Goal: Task Accomplishment & Management: Manage account settings

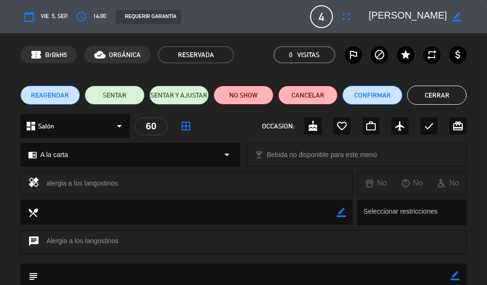
scroll to position [143, 0]
click at [444, 100] on button "Cerrar" at bounding box center [437, 95] width 60 height 19
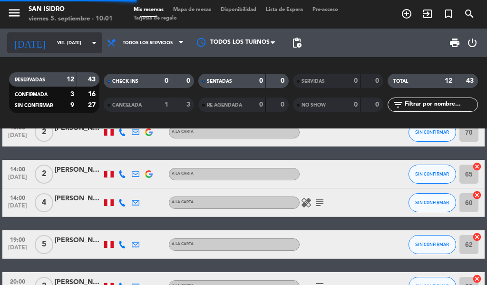
click at [59, 52] on div "[DATE] vie. [DATE] arrow_drop_down" at bounding box center [54, 42] width 95 height 21
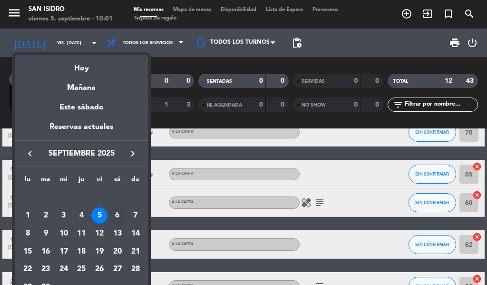
click at [118, 217] on div "6" at bounding box center [117, 215] width 16 height 16
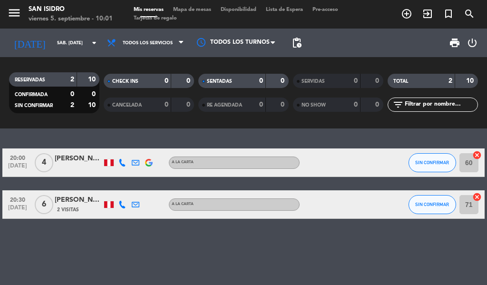
scroll to position [0, 0]
click at [7, 10] on icon "menu" at bounding box center [14, 13] width 14 height 14
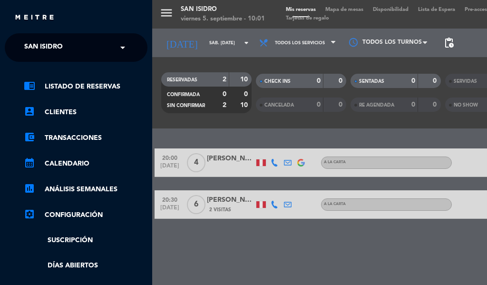
click at [73, 51] on div "× [GEOGRAPHIC_DATA][PERSON_NAME]" at bounding box center [48, 48] width 57 height 20
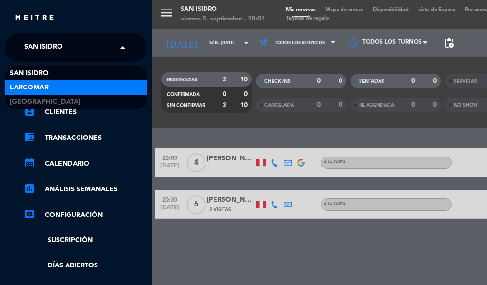
click at [55, 88] on div "Larcomar" at bounding box center [76, 87] width 142 height 14
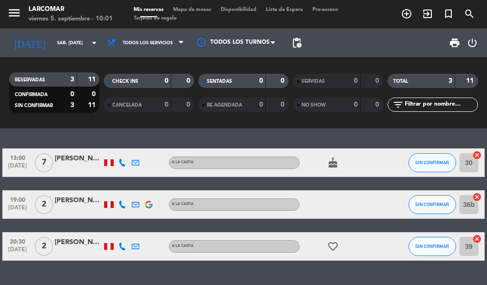
click at [77, 158] on div "[PERSON_NAME]" at bounding box center [79, 158] width 48 height 11
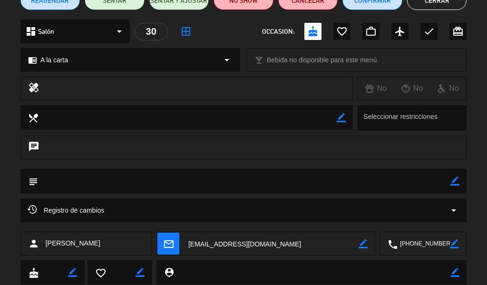
scroll to position [95, 0]
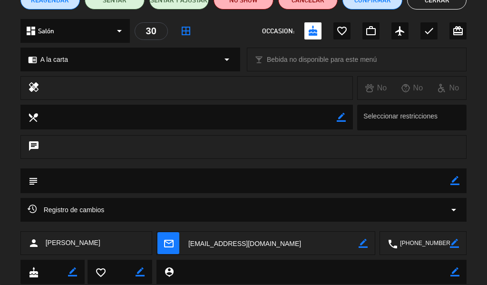
click at [426, 239] on textarea at bounding box center [424, 244] width 52 height 24
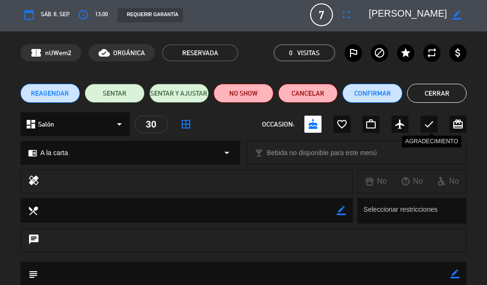
scroll to position [0, 0]
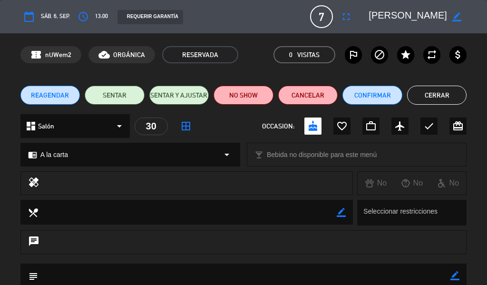
click at [447, 96] on button "Cerrar" at bounding box center [437, 95] width 60 height 19
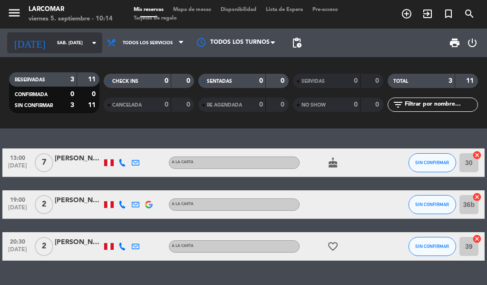
click at [52, 43] on input "sáb. [DATE]" at bounding box center [83, 43] width 62 height 15
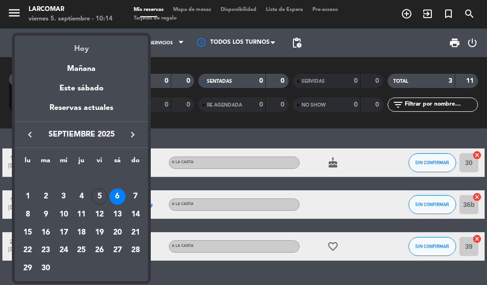
click at [82, 46] on div "Hoy" at bounding box center [81, 45] width 133 height 19
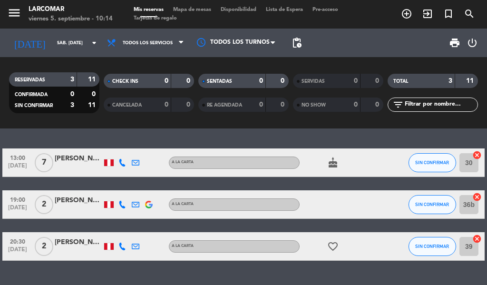
type input "vie. [DATE]"
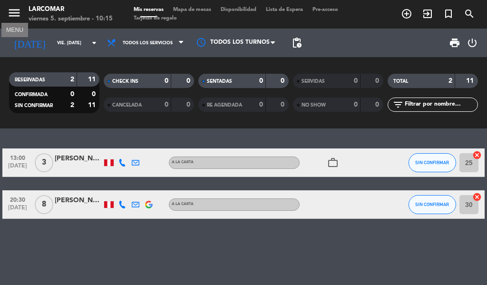
click at [18, 12] on icon "menu" at bounding box center [14, 13] width 14 height 14
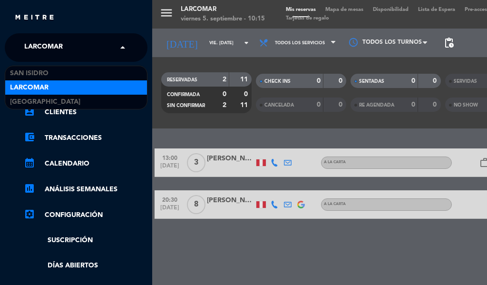
click at [111, 39] on input "text" at bounding box center [77, 48] width 116 height 21
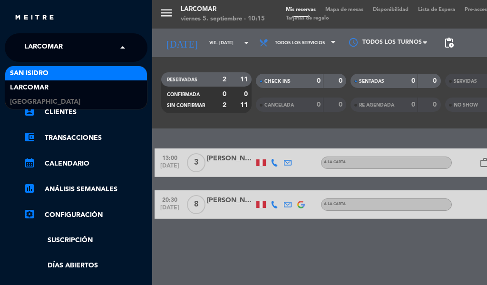
click at [90, 76] on div "San Isidro" at bounding box center [76, 73] width 142 height 14
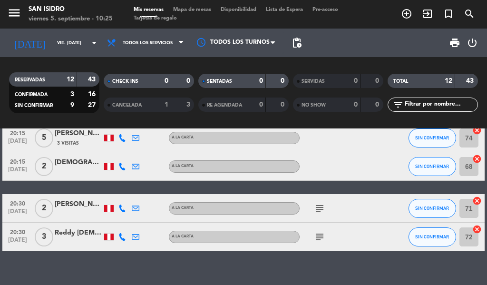
scroll to position [347, 0]
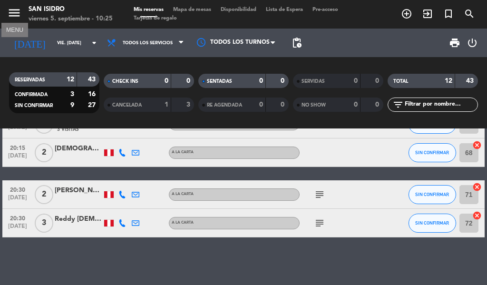
click at [12, 8] on icon "menu" at bounding box center [14, 13] width 14 height 14
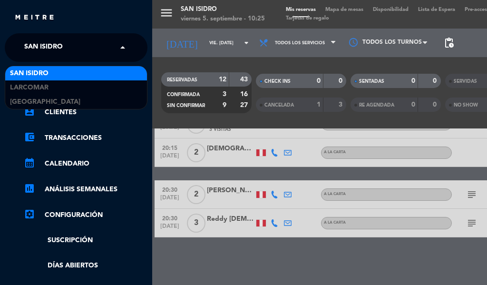
click at [84, 45] on input "text" at bounding box center [77, 48] width 116 height 21
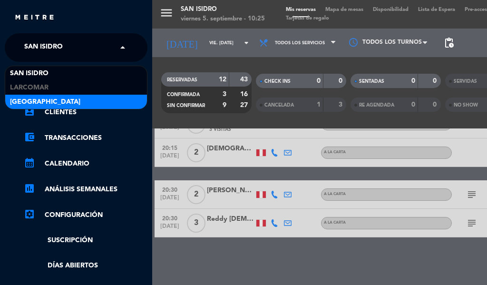
click at [43, 99] on span "[GEOGRAPHIC_DATA]" at bounding box center [45, 102] width 70 height 11
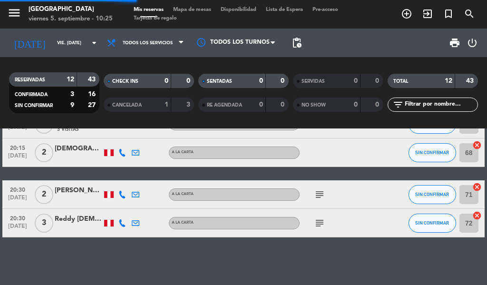
scroll to position [0, 0]
